Goal: Task Accomplishment & Management: Use online tool/utility

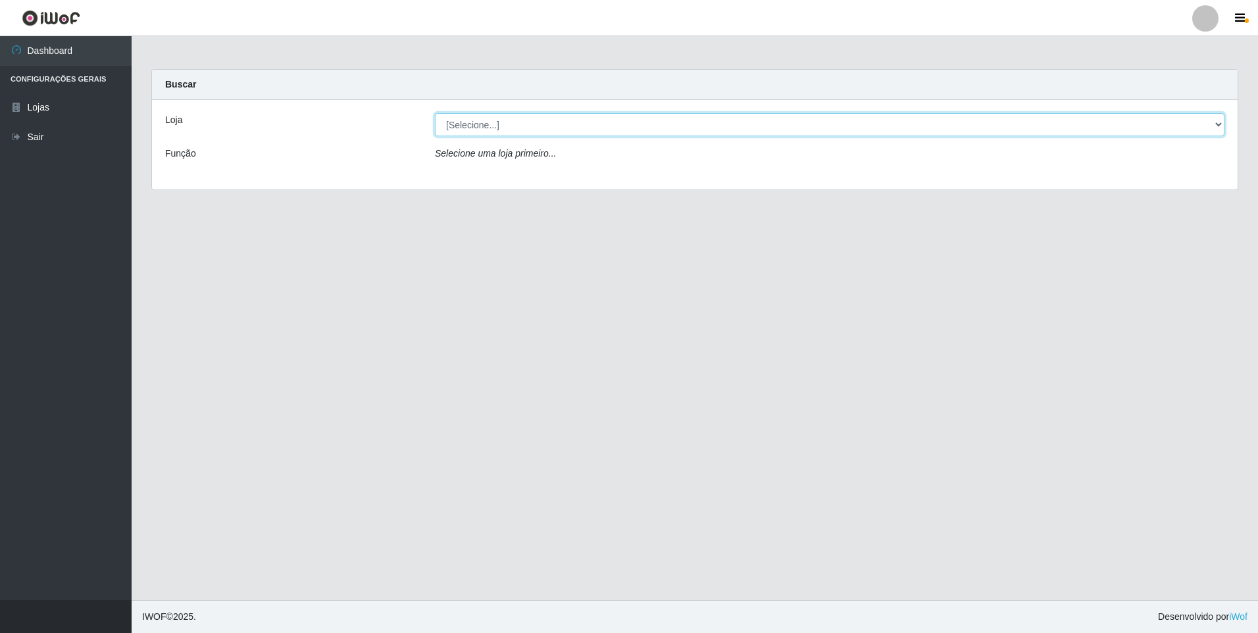
click at [542, 116] on select "[Selecione...] Atacado Vem - [STREET_ADDRESS]" at bounding box center [829, 124] width 789 height 23
select select "461"
click at [435, 113] on select "[Selecione...] Atacado Vem - [STREET_ADDRESS]" at bounding box center [829, 124] width 789 height 23
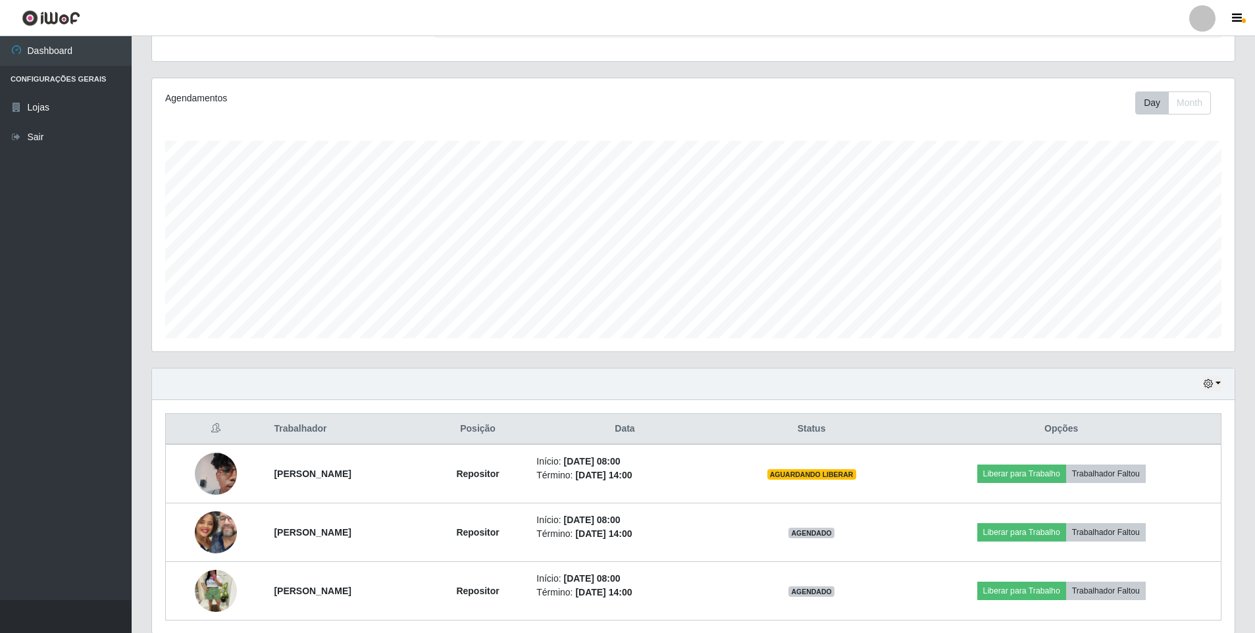
scroll to position [182, 0]
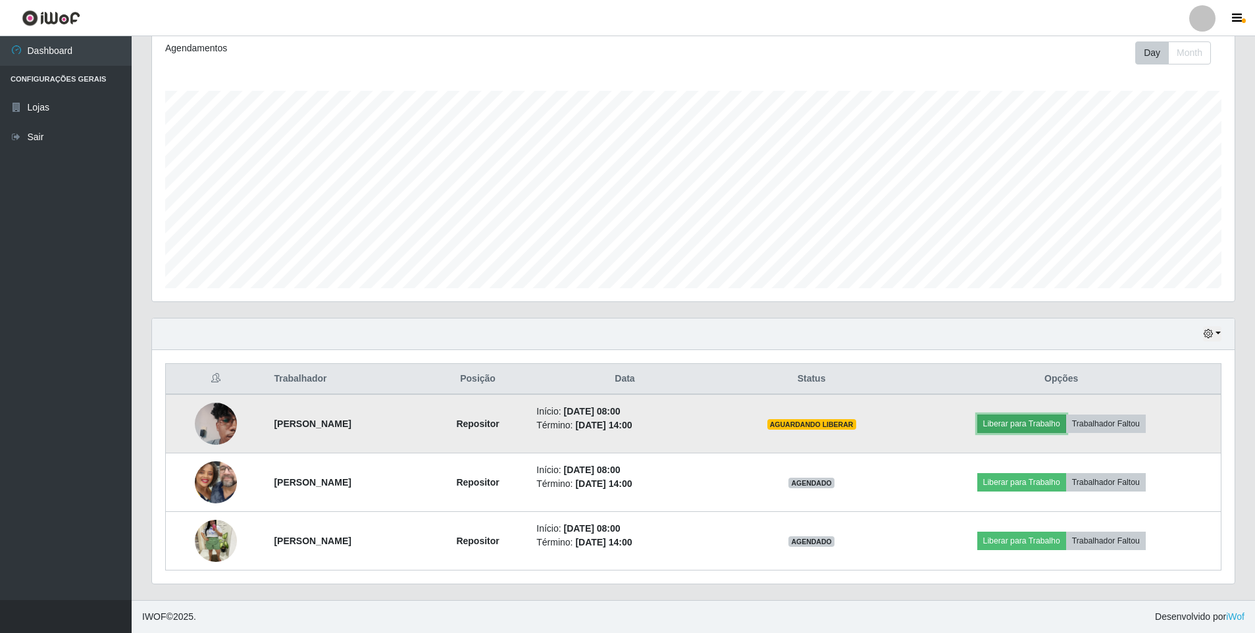
click at [1037, 420] on button "Liberar para Trabalho" at bounding box center [1021, 423] width 89 height 18
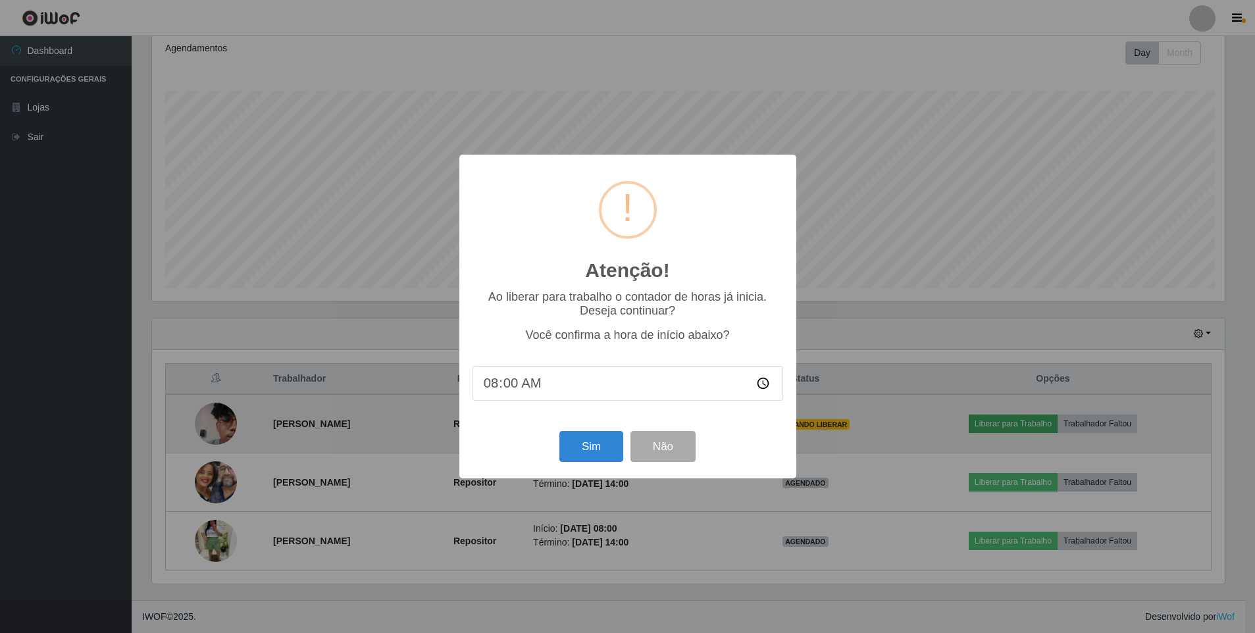
scroll to position [273, 1076]
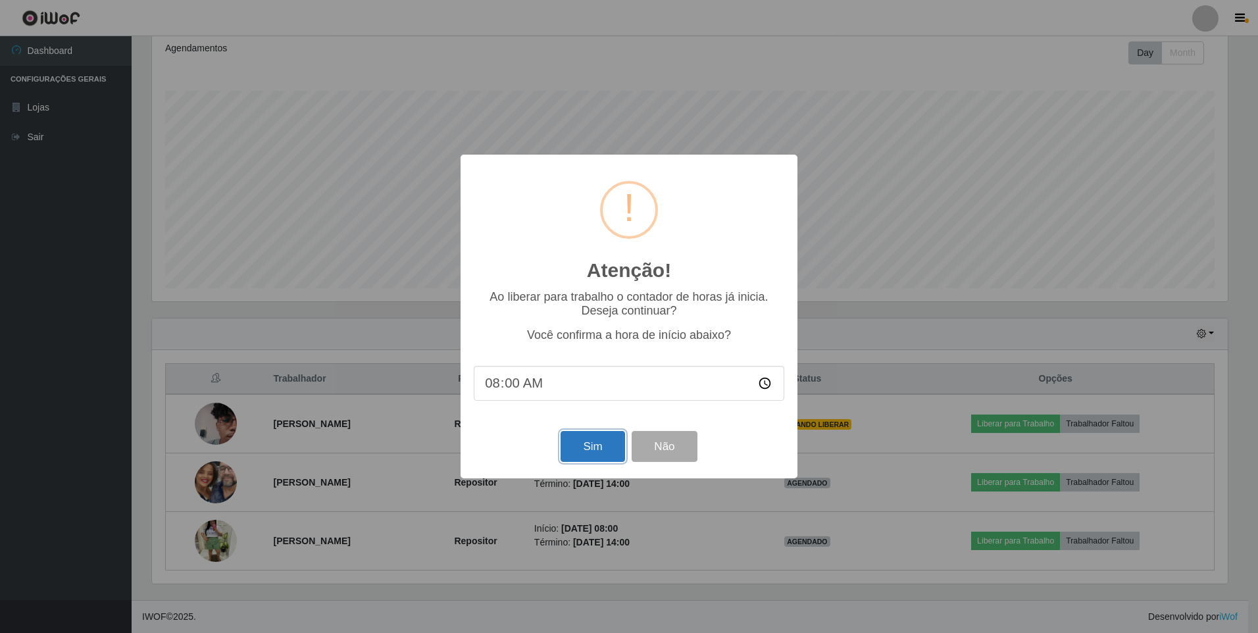
click at [586, 445] on button "Sim" at bounding box center [593, 446] width 64 height 31
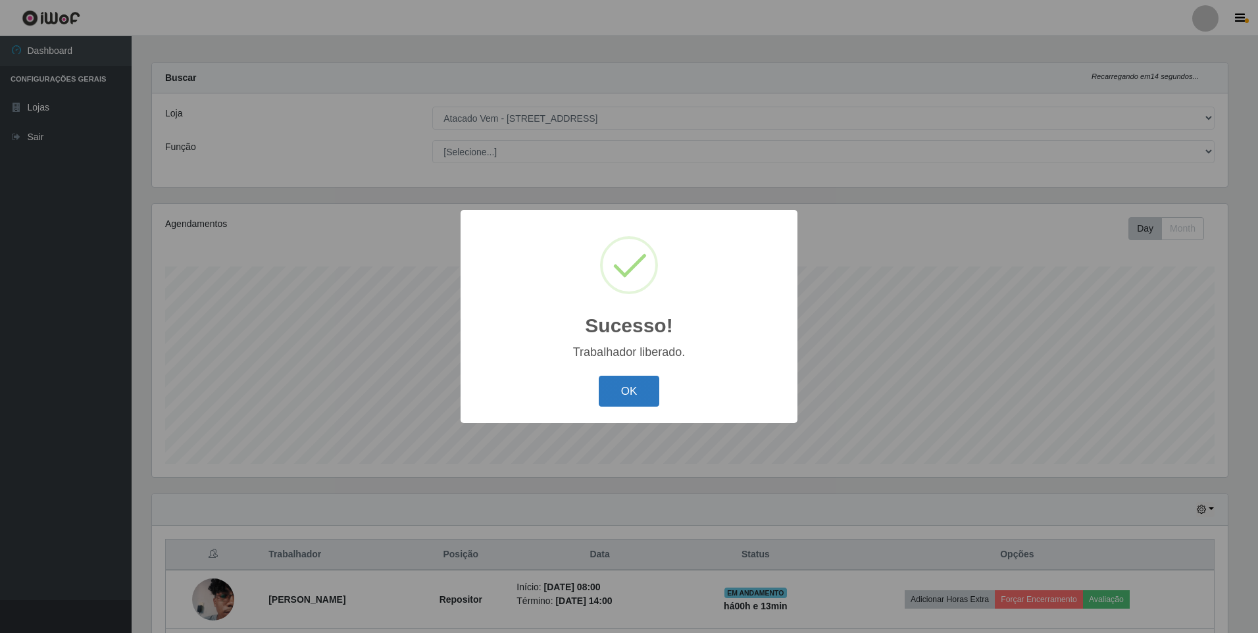
click at [628, 399] on button "OK" at bounding box center [629, 391] width 61 height 31
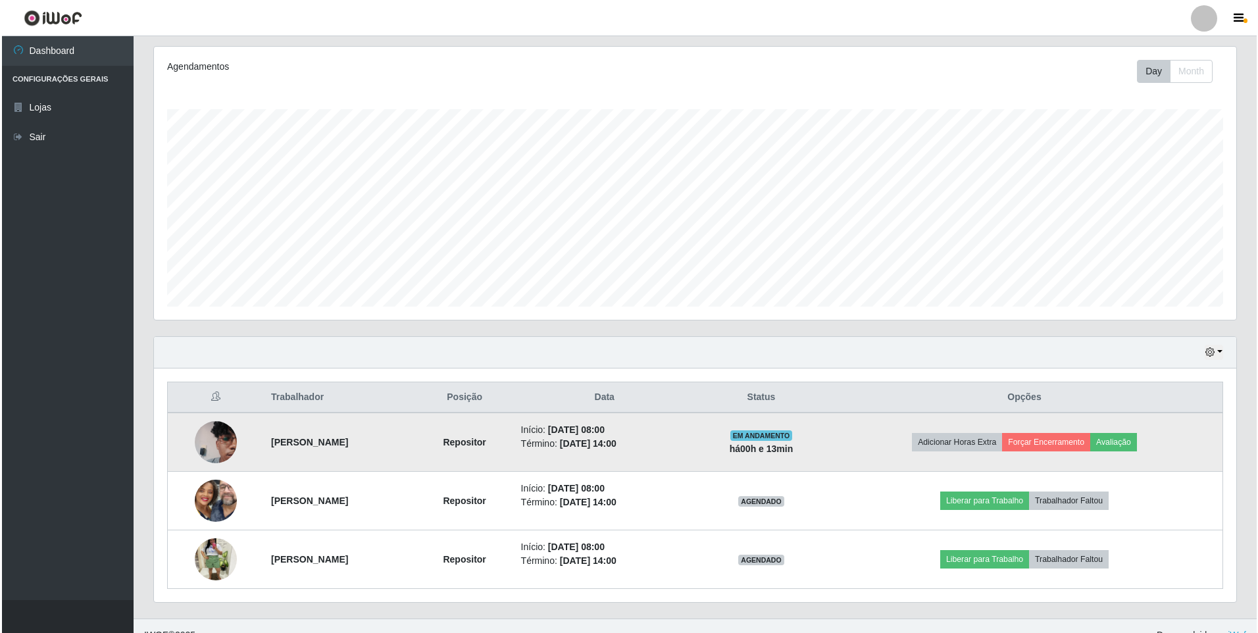
scroll to position [182, 0]
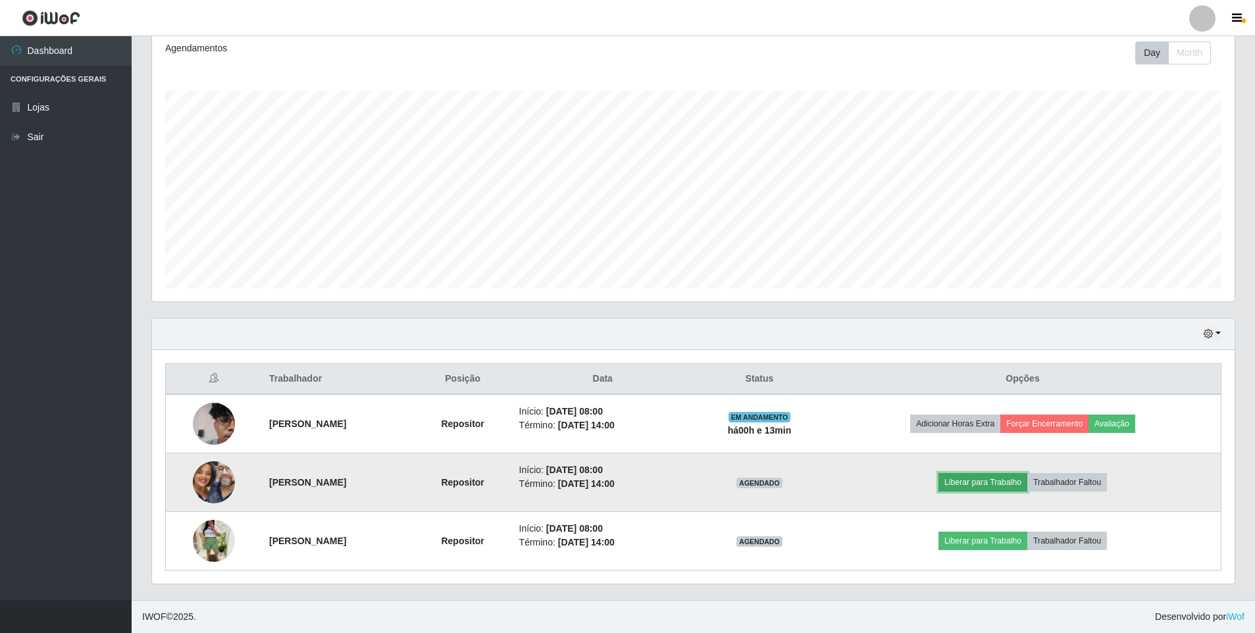
click at [1003, 482] on button "Liberar para Trabalho" at bounding box center [982, 482] width 89 height 18
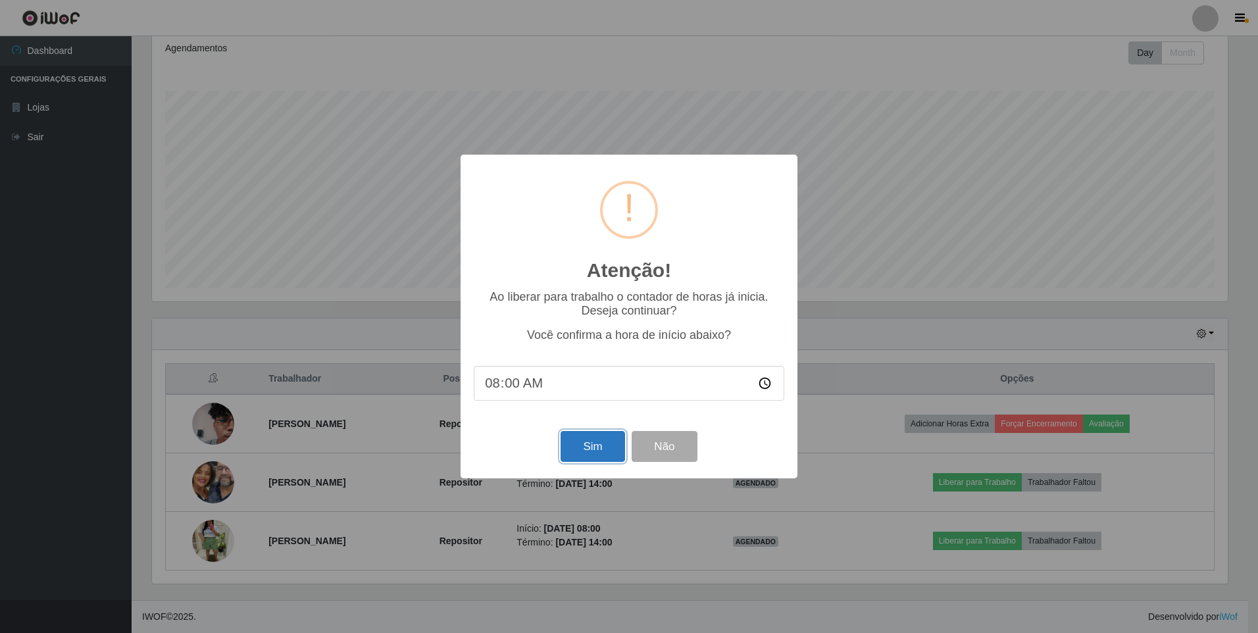
click at [589, 437] on button "Sim" at bounding box center [593, 446] width 64 height 31
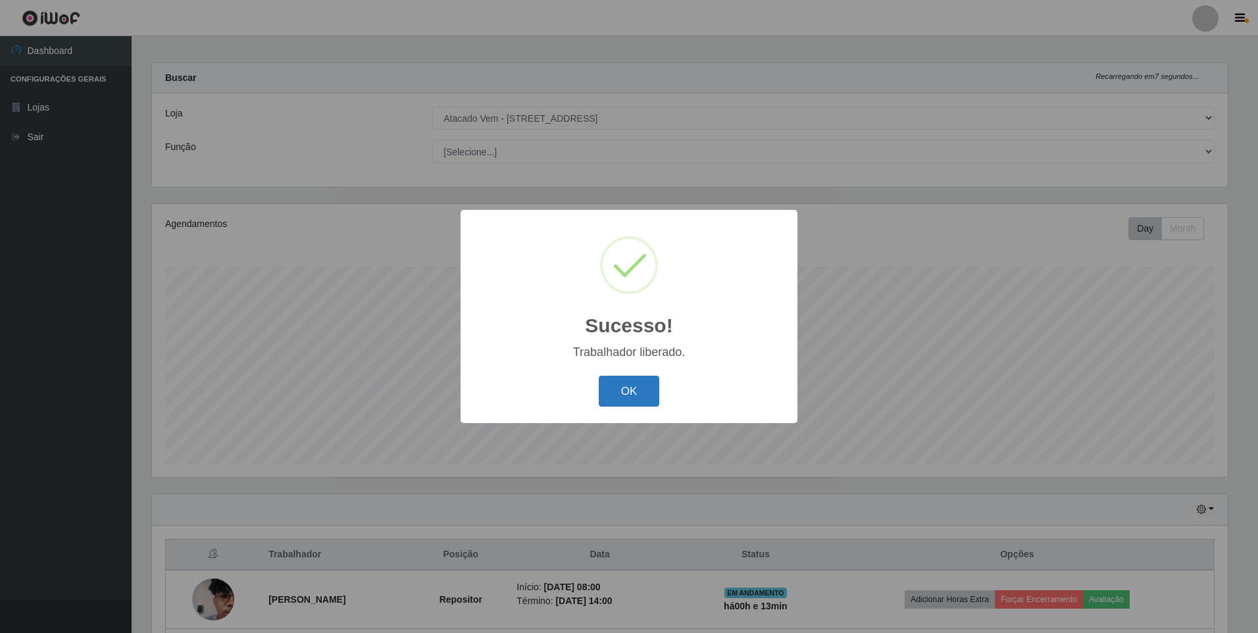
click at [627, 385] on button "OK" at bounding box center [629, 391] width 61 height 31
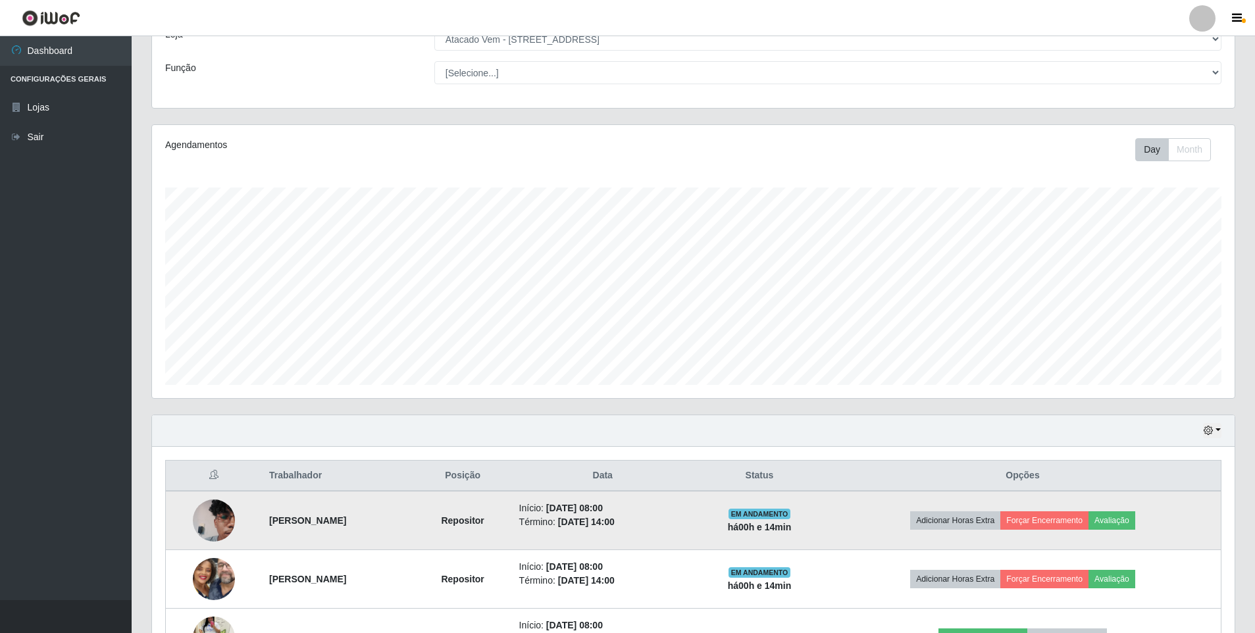
scroll to position [182, 0]
